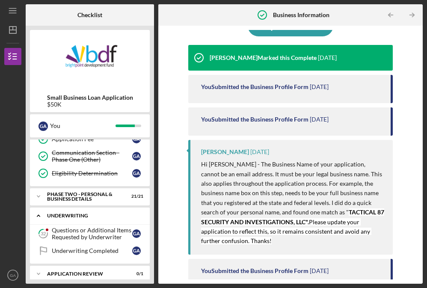
scroll to position [207, 0]
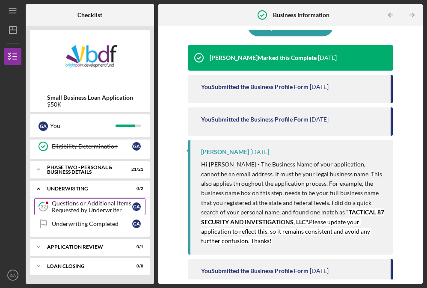
click at [84, 209] on div "Questions or Additional Items Requested by Underwriter" at bounding box center [92, 207] width 80 height 14
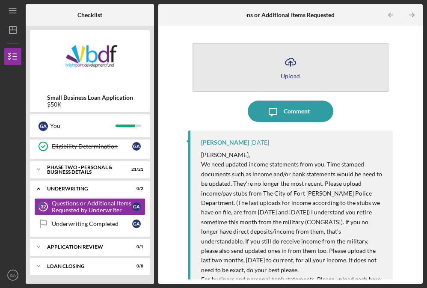
click at [290, 77] on div "Upload" at bounding box center [290, 76] width 19 height 6
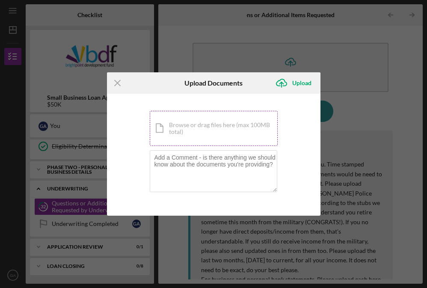
click at [188, 130] on div "Icon/Document Browse or drag files here (max 100MB total) Tap to choose files o…" at bounding box center [214, 128] width 128 height 35
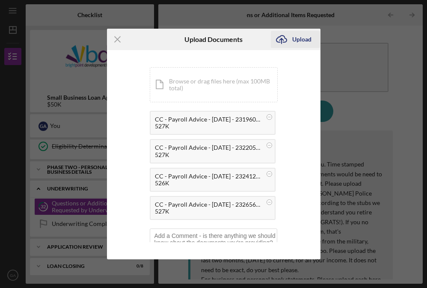
click at [303, 39] on div "Upload" at bounding box center [301, 39] width 19 height 17
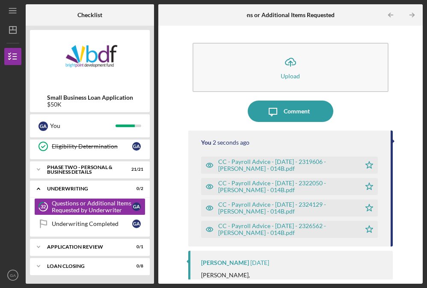
click at [263, 164] on div "CC - Payroll Advice - [DATE] - 2319606 - [PERSON_NAME] - 014B.pdf" at bounding box center [287, 165] width 138 height 14
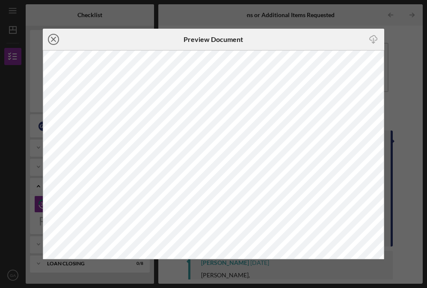
click at [53, 39] on line at bounding box center [53, 39] width 4 height 4
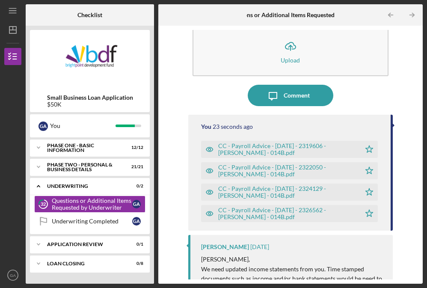
scroll to position [43, 0]
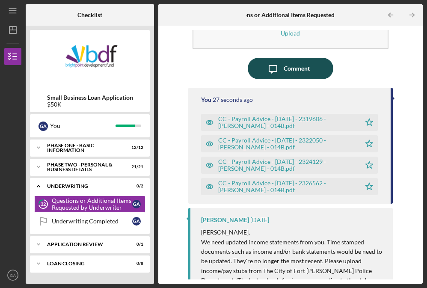
click at [282, 70] on icon "Icon/Message" at bounding box center [272, 68] width 21 height 21
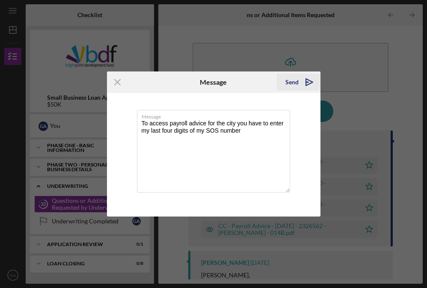
type textarea "To access payroll advice for the city you have to enter my last four digits of …"
click at [305, 83] on icon "Icon/icon-invite-send" at bounding box center [309, 81] width 21 height 21
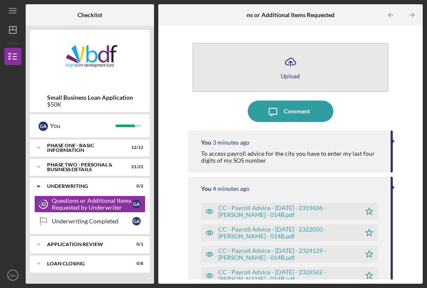
click at [285, 69] on icon "Icon/Upload" at bounding box center [290, 61] width 21 height 21
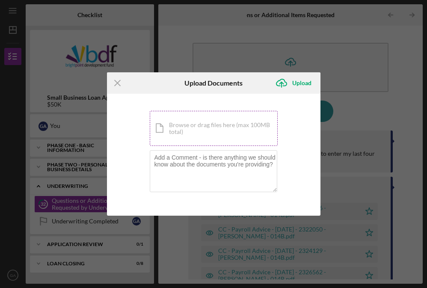
click at [194, 127] on div "Icon/Document Browse or drag files here (max 100MB total) Tap to choose files o…" at bounding box center [214, 128] width 128 height 35
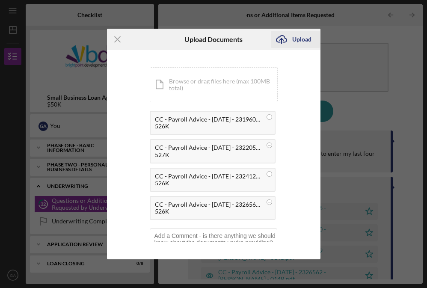
click at [296, 38] on div "Upload" at bounding box center [301, 39] width 19 height 17
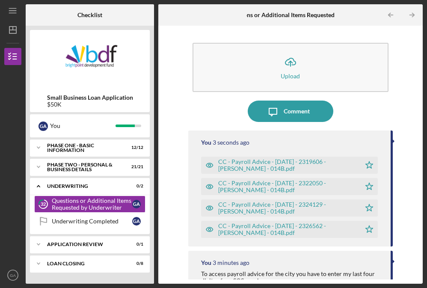
click at [296, 169] on div "CC - Payroll Advice - [DATE] - 2319606 - [PERSON_NAME] - 014B.pdf" at bounding box center [287, 165] width 138 height 14
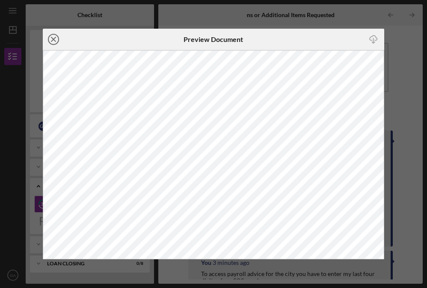
click at [56, 44] on circle at bounding box center [53, 39] width 10 height 10
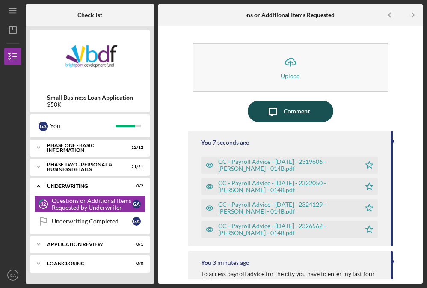
click at [285, 113] on div "Comment" at bounding box center [297, 111] width 26 height 21
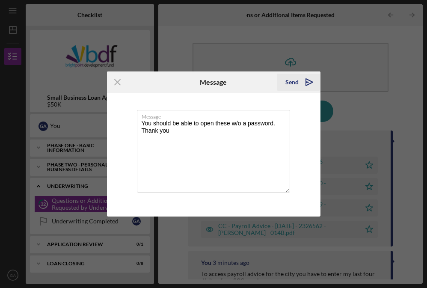
type textarea "You should be able to open these w/o a password. Thank you"
click at [297, 87] on div "Send" at bounding box center [291, 82] width 13 height 17
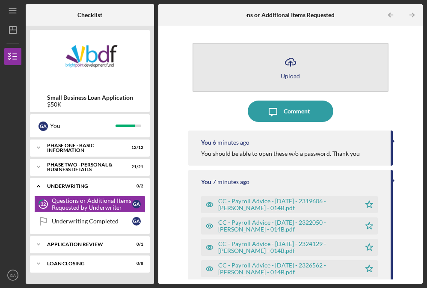
click at [290, 68] on icon "Icon/Upload" at bounding box center [290, 61] width 21 height 21
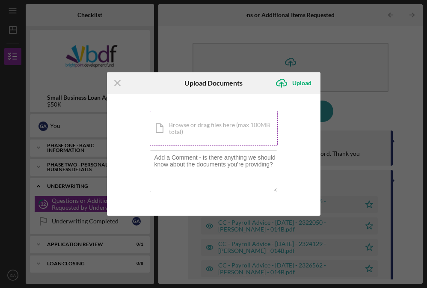
click at [206, 135] on div "Icon/Document Browse or drag files here (max 100MB total) Tap to choose files o…" at bounding box center [214, 128] width 128 height 35
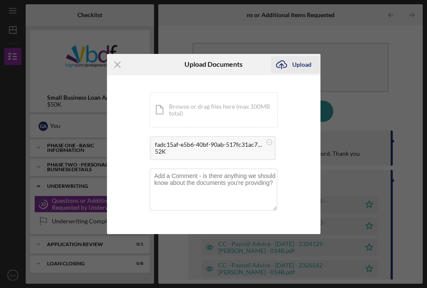
click at [294, 66] on div "Upload" at bounding box center [301, 64] width 19 height 17
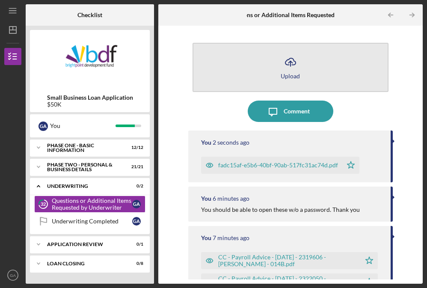
click at [279, 81] on button "Icon/Upload Upload" at bounding box center [291, 67] width 196 height 49
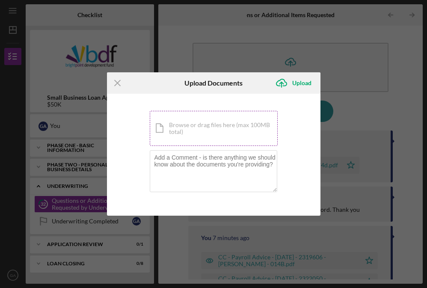
click at [229, 129] on div "Icon/Document Browse or drag files here (max 100MB total) Tap to choose files o…" at bounding box center [214, 128] width 128 height 35
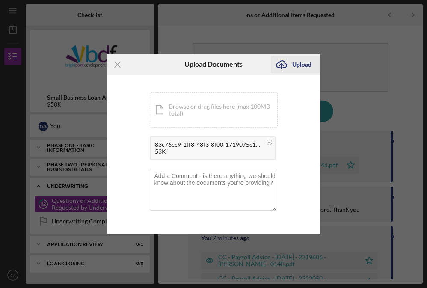
click at [290, 67] on icon "Icon/Upload" at bounding box center [281, 64] width 21 height 21
